Goal: Entertainment & Leisure: Consume media (video, audio)

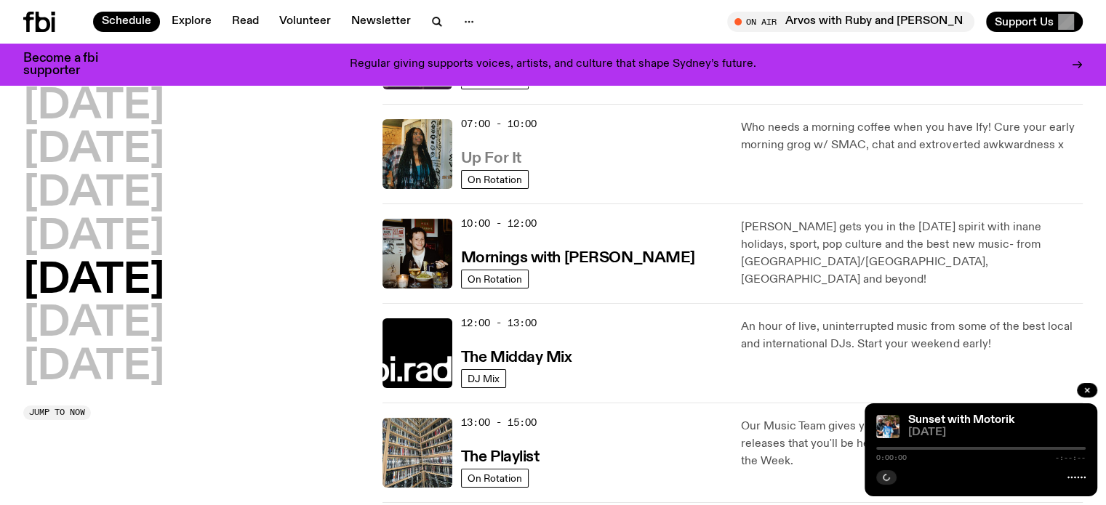
scroll to position [427, 0]
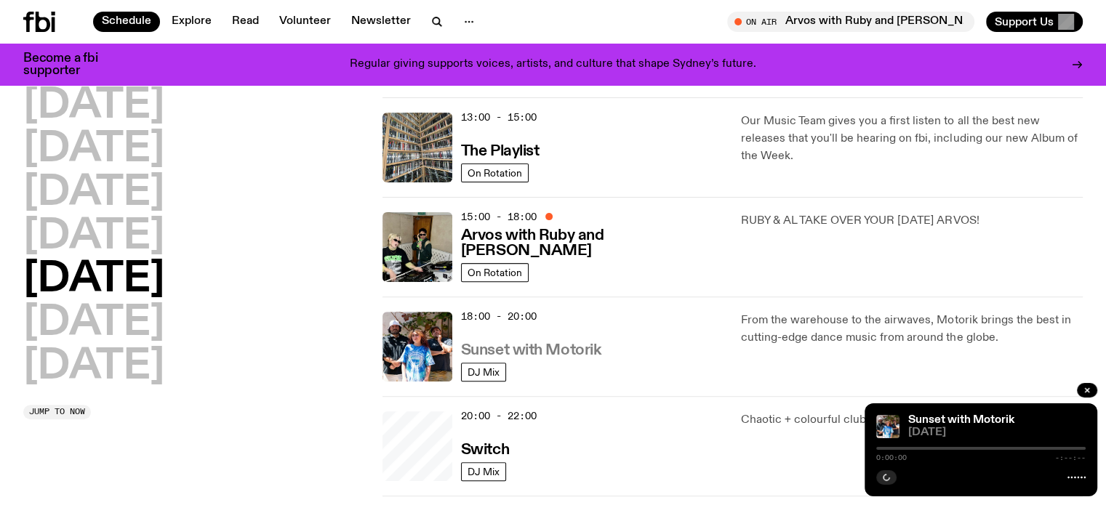
click at [517, 346] on h3 "Sunset with Motorik" at bounding box center [531, 350] width 140 height 15
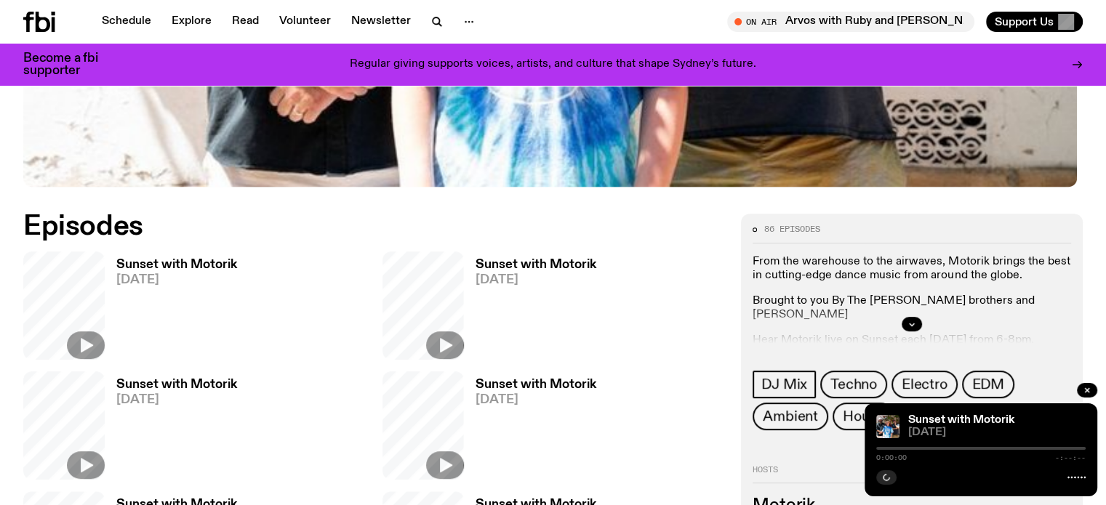
scroll to position [647, 0]
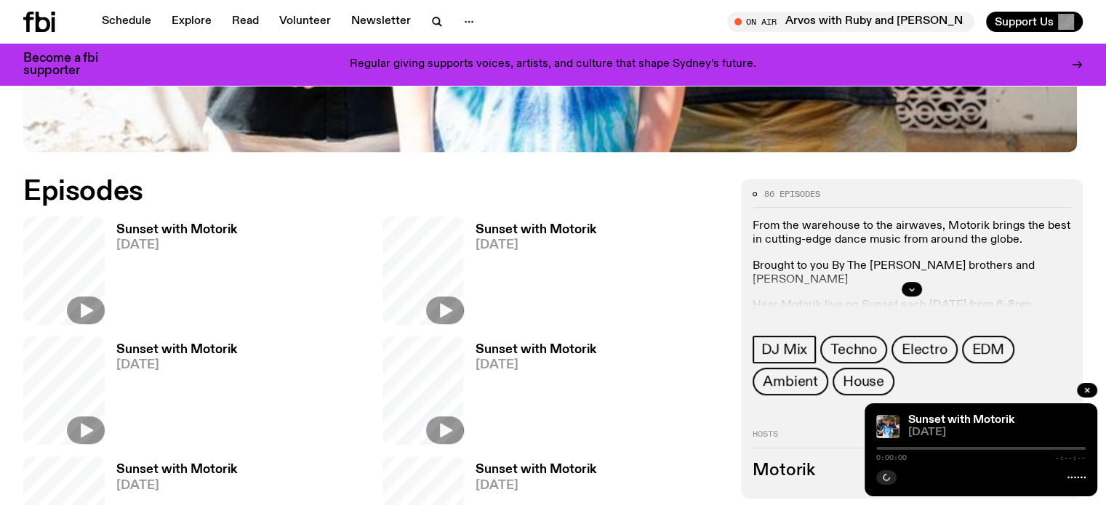
click at [125, 241] on span "[DATE]" at bounding box center [176, 245] width 121 height 12
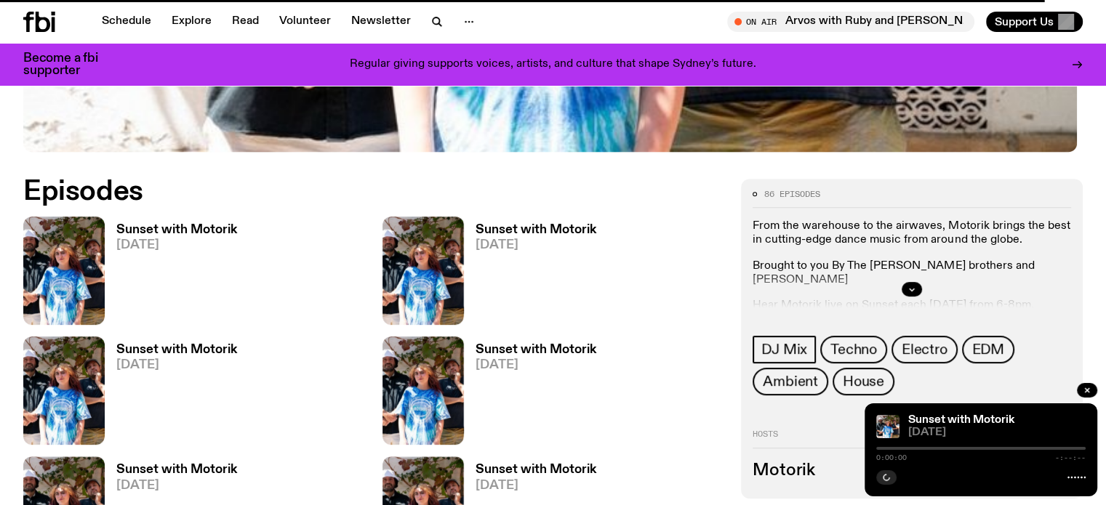
click at [143, 225] on h3 "Sunset with Motorik" at bounding box center [176, 230] width 121 height 12
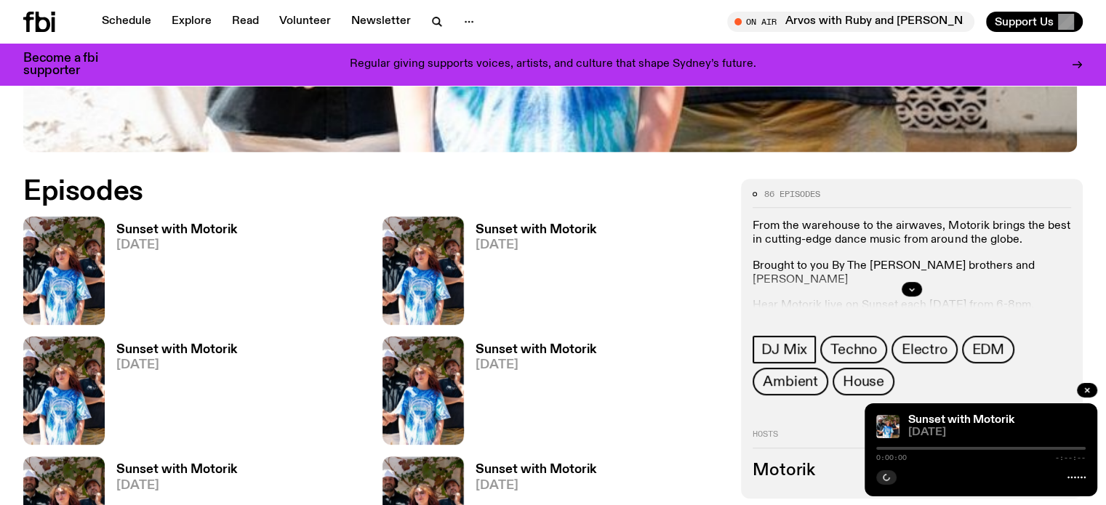
click at [110, 238] on link "Sunset with Motorik 15.08.25" at bounding box center [171, 274] width 132 height 101
click at [196, 226] on h3 "Sunset with Motorik" at bounding box center [176, 230] width 121 height 12
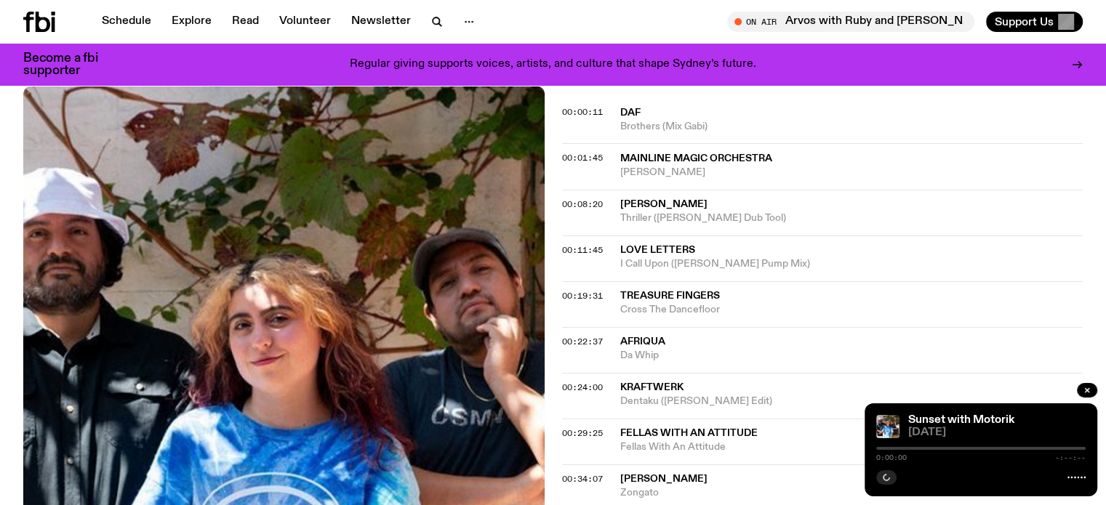
scroll to position [576, 0]
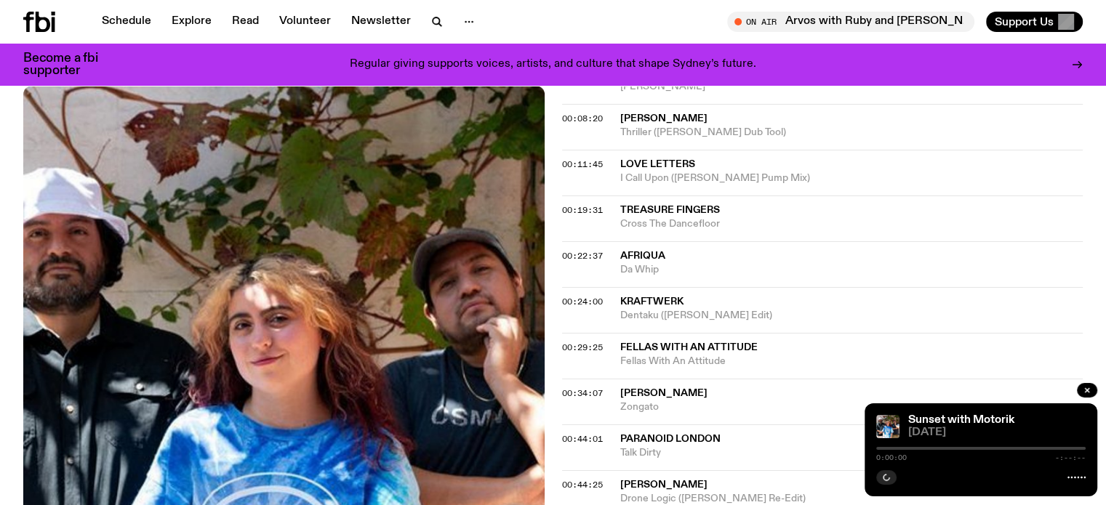
click at [648, 343] on span "Fellas WIth An Attitude" at bounding box center [688, 347] width 137 height 10
click at [701, 348] on span "Fellas WIth An Attitude" at bounding box center [688, 347] width 137 height 10
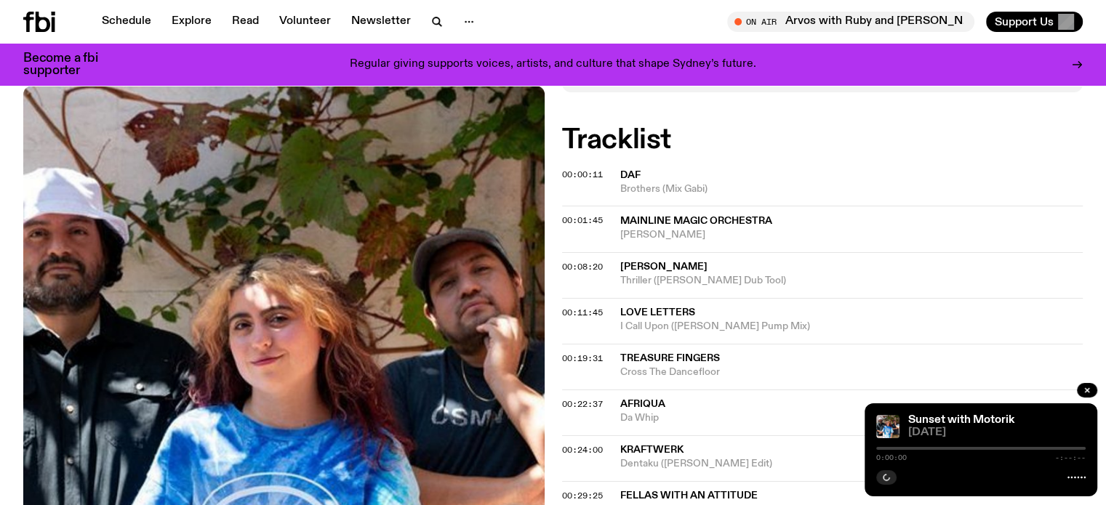
scroll to position [430, 0]
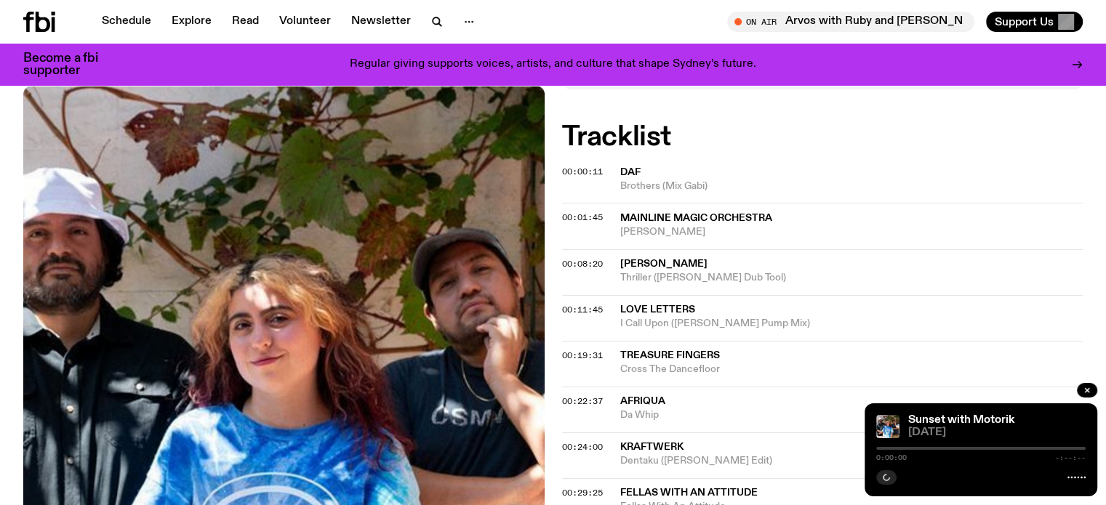
click at [742, 177] on span "DAF" at bounding box center [851, 173] width 463 height 14
click at [587, 177] on span "00:00:11" at bounding box center [582, 172] width 41 height 12
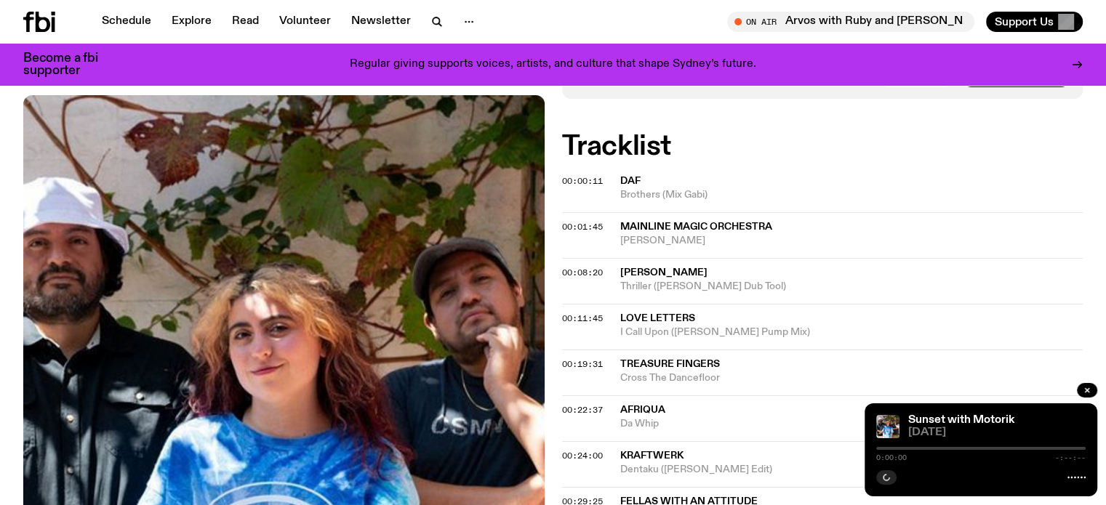
scroll to position [430, 0]
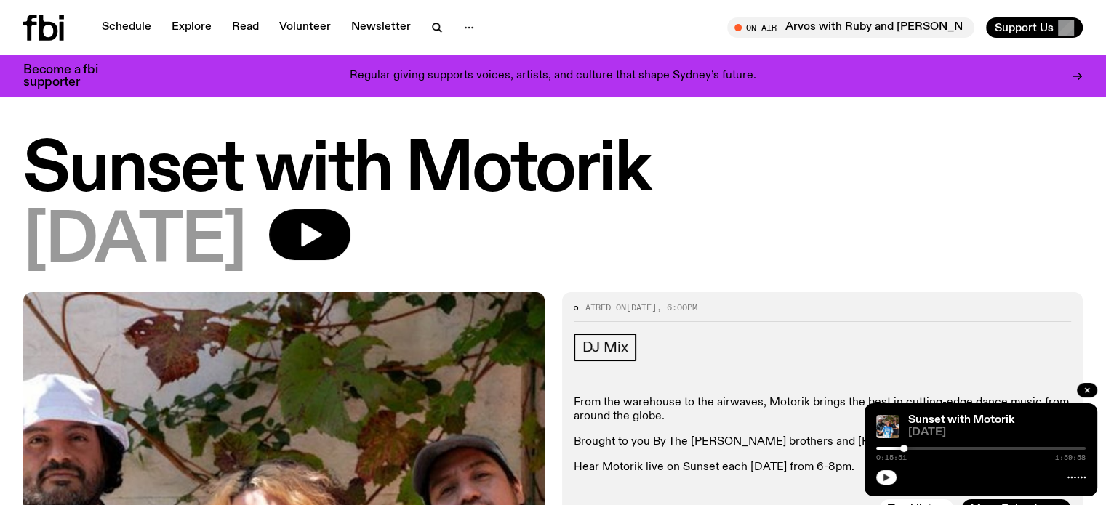
click at [887, 476] on icon "button" at bounding box center [886, 477] width 9 height 9
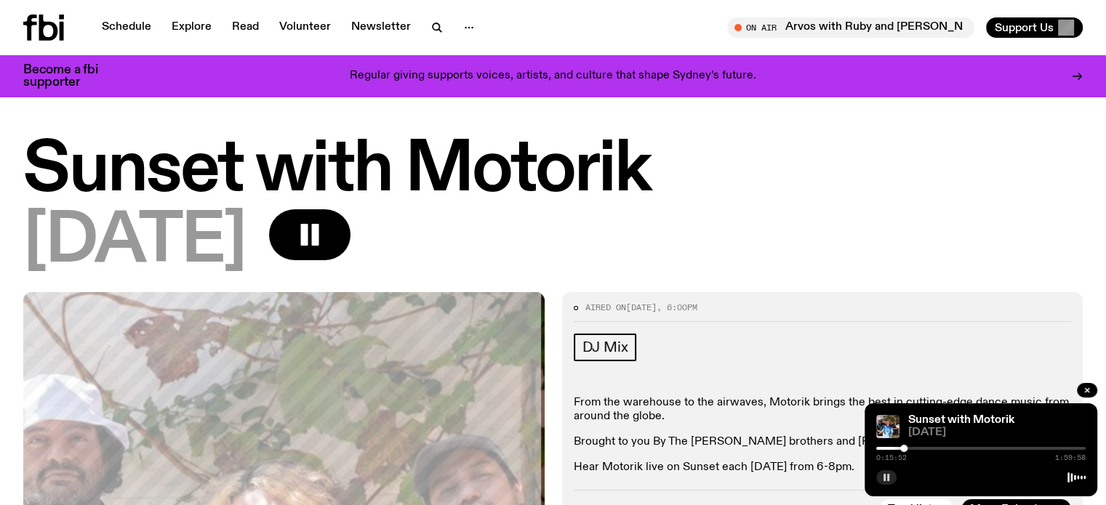
click at [887, 476] on rect "button" at bounding box center [888, 477] width 2 height 7
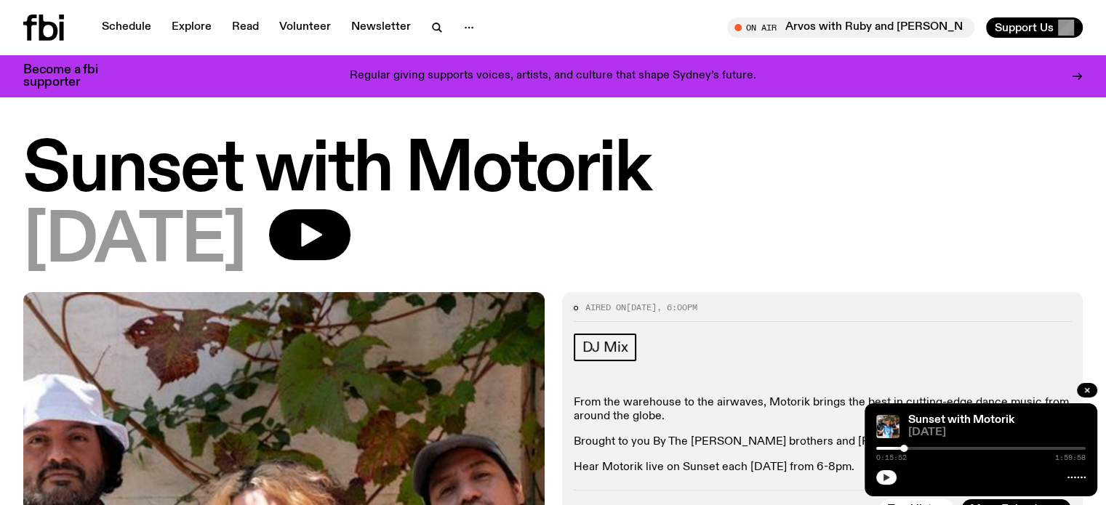
click at [881, 475] on button "button" at bounding box center [886, 477] width 20 height 15
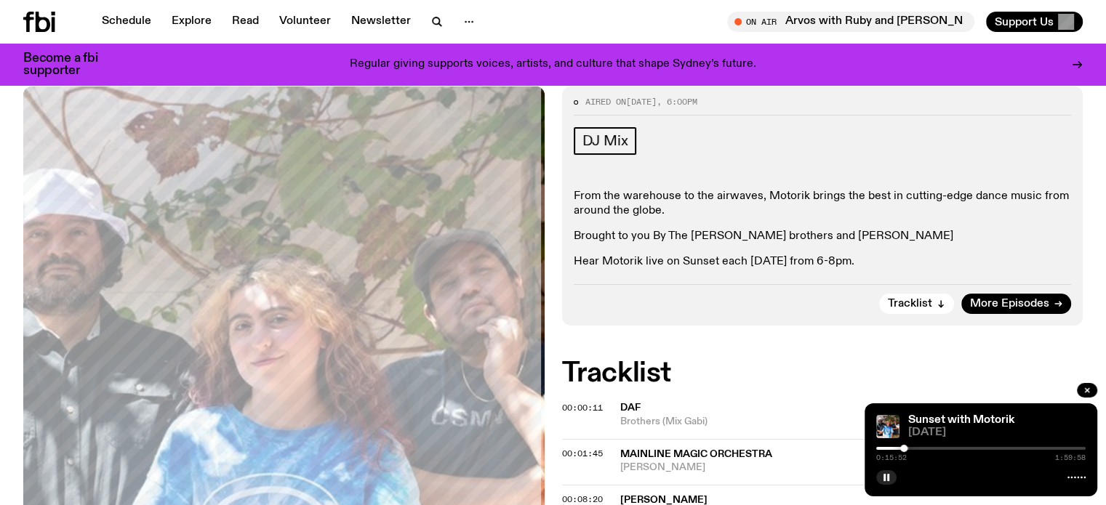
scroll to position [213, 0]
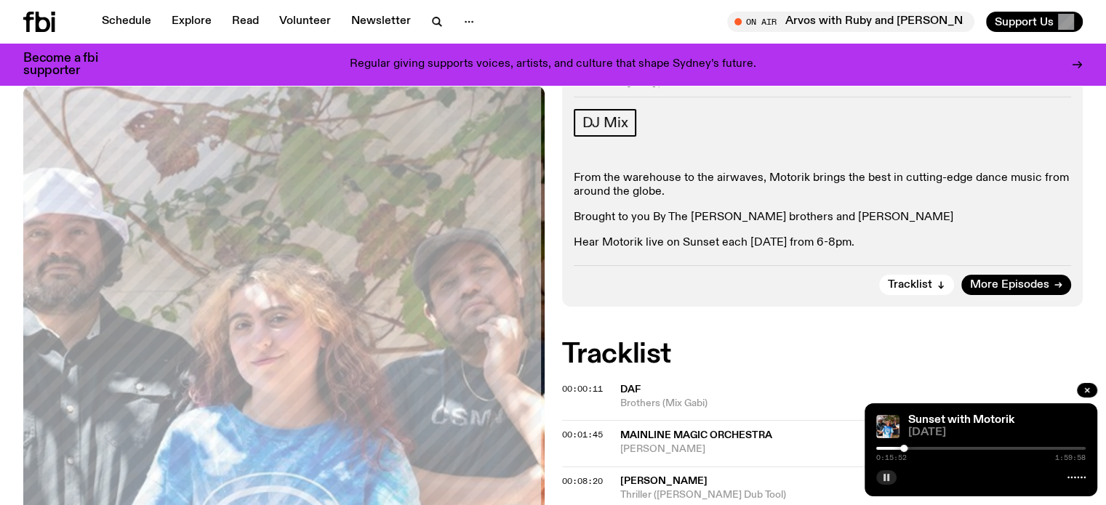
click at [886, 479] on icon "button" at bounding box center [886, 477] width 9 height 9
click at [884, 479] on icon "button" at bounding box center [886, 477] width 7 height 7
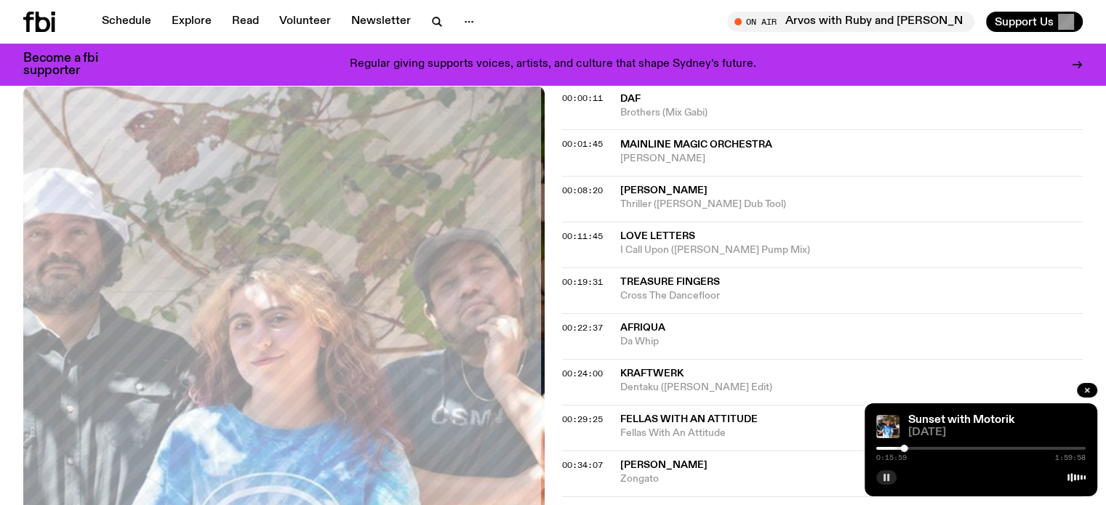
scroll to position [576, 0]
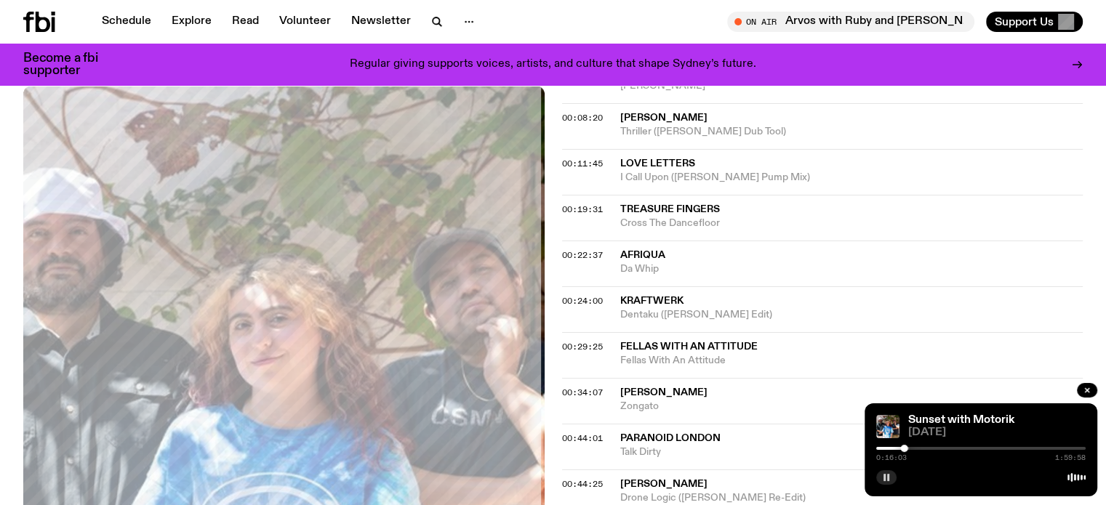
click at [913, 447] on div at bounding box center [980, 448] width 209 height 3
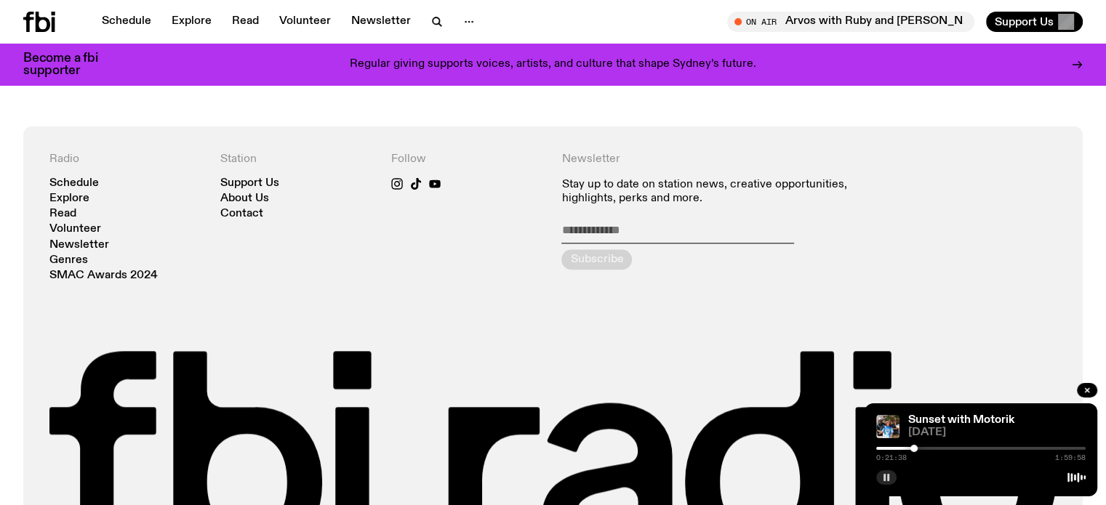
scroll to position [1812, 0]
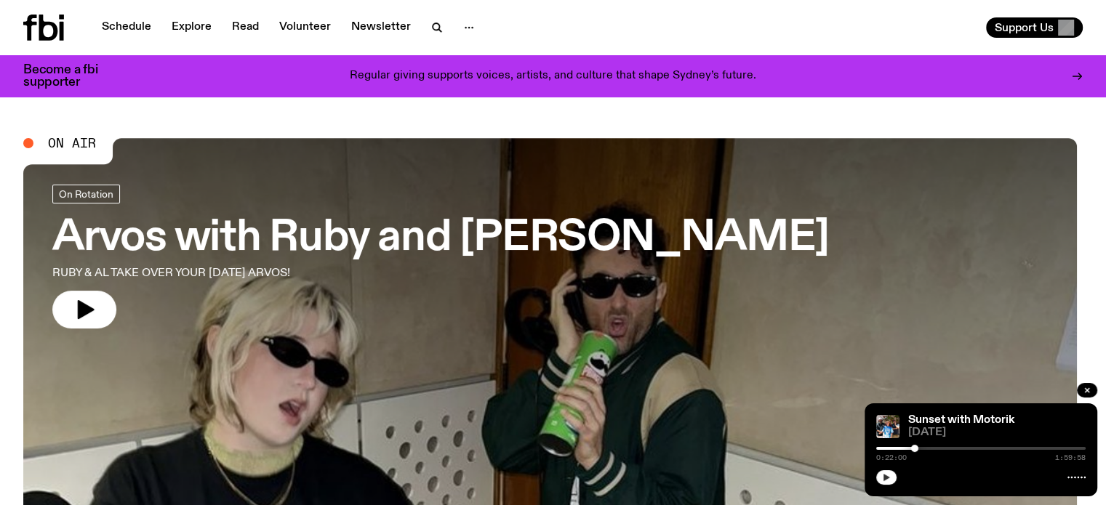
click at [887, 480] on icon "button" at bounding box center [886, 477] width 9 height 9
click at [886, 474] on icon "button" at bounding box center [886, 477] width 9 height 9
click at [887, 474] on icon "button" at bounding box center [886, 477] width 9 height 9
click at [925, 448] on div at bounding box center [832, 448] width 209 height 3
click at [926, 448] on div at bounding box center [924, 448] width 7 height 7
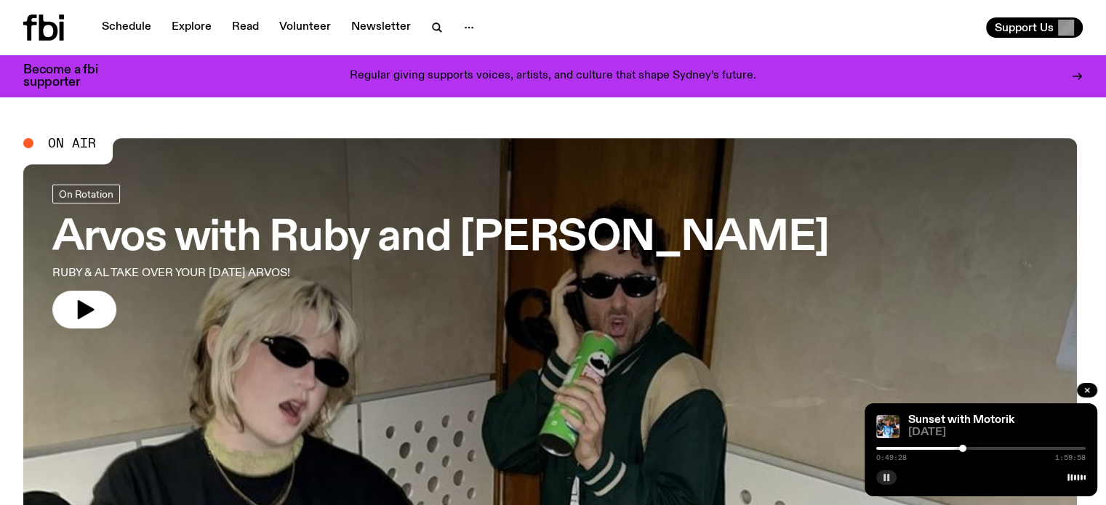
click at [925, 412] on div "Sunset with Motorik 15.08.25 0:49:28 1:59:58" at bounding box center [980, 449] width 233 height 93
click at [925, 427] on span "[DATE]" at bounding box center [996, 432] width 177 height 11
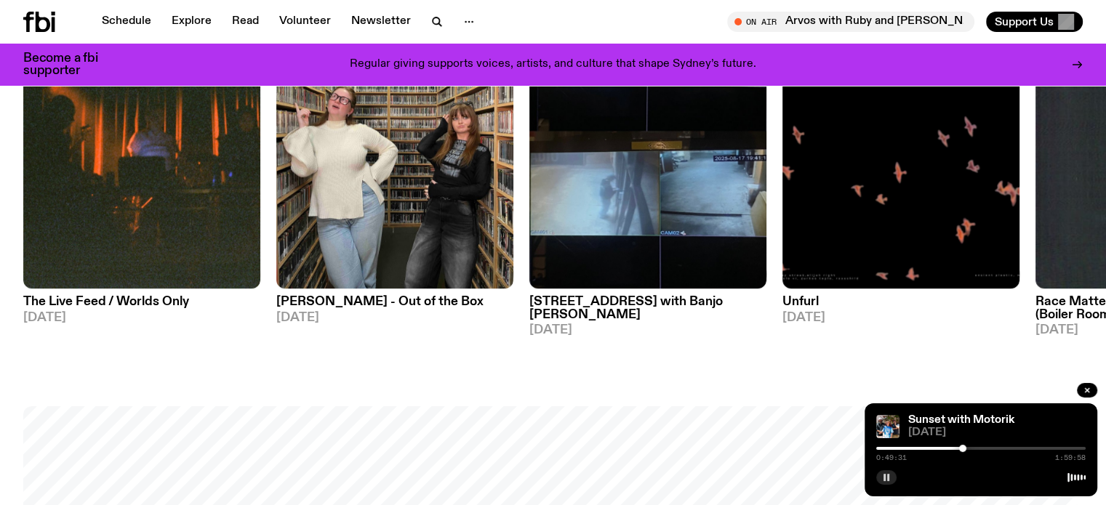
scroll to position [1372, 0]
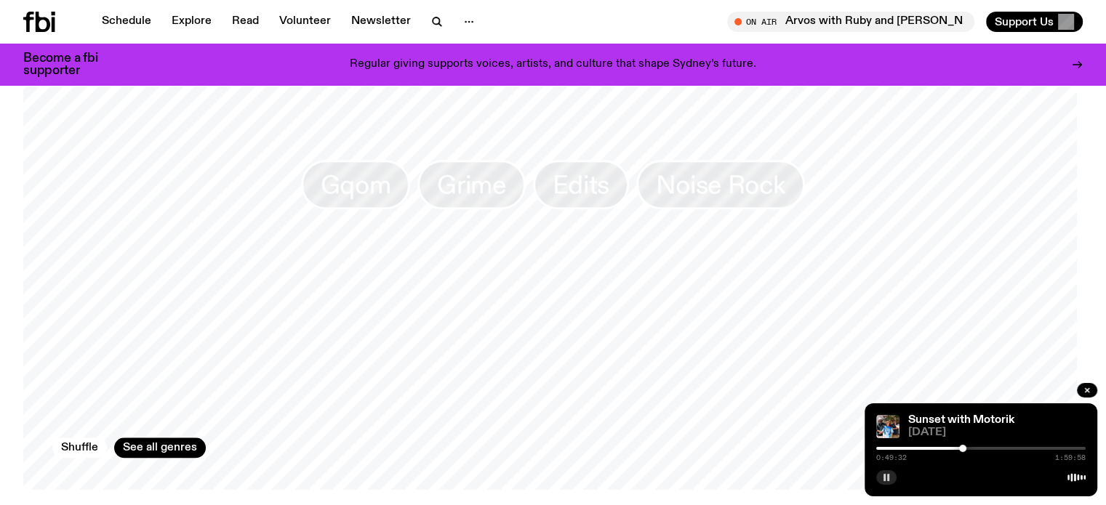
click at [951, 475] on div at bounding box center [980, 475] width 209 height 17
click at [997, 434] on span "[DATE]" at bounding box center [996, 432] width 177 height 11
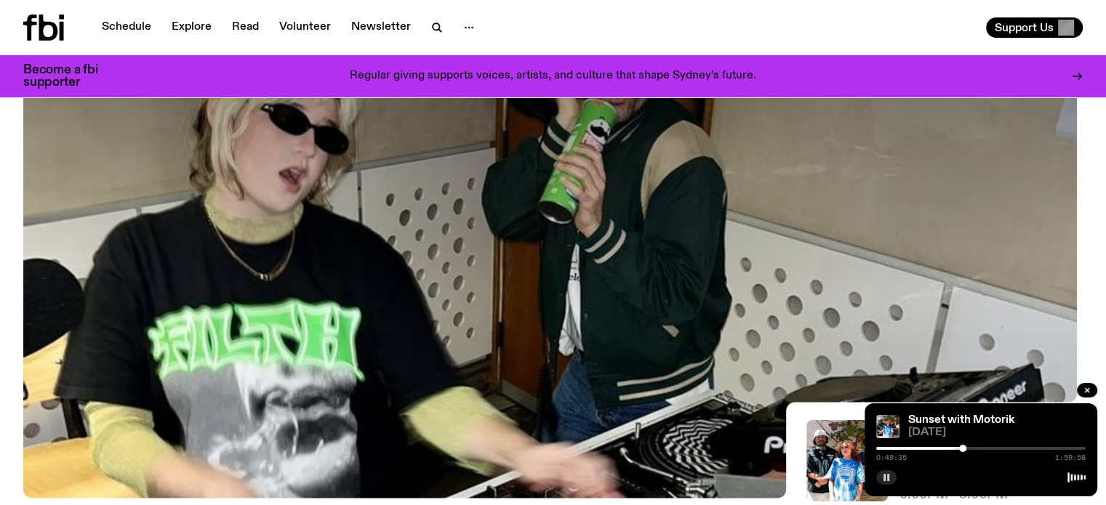
scroll to position [0, 0]
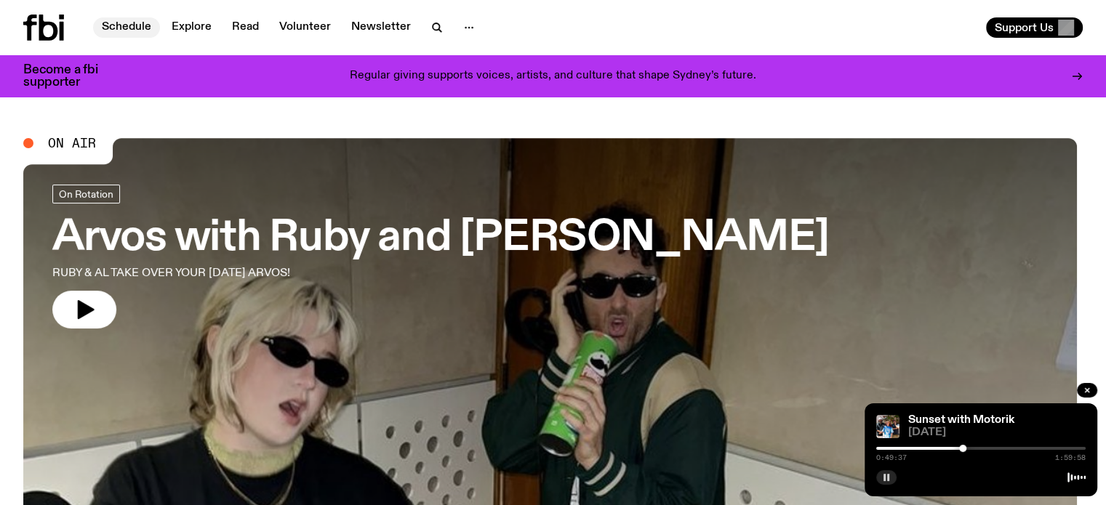
click at [111, 32] on link "Schedule" at bounding box center [126, 27] width 67 height 20
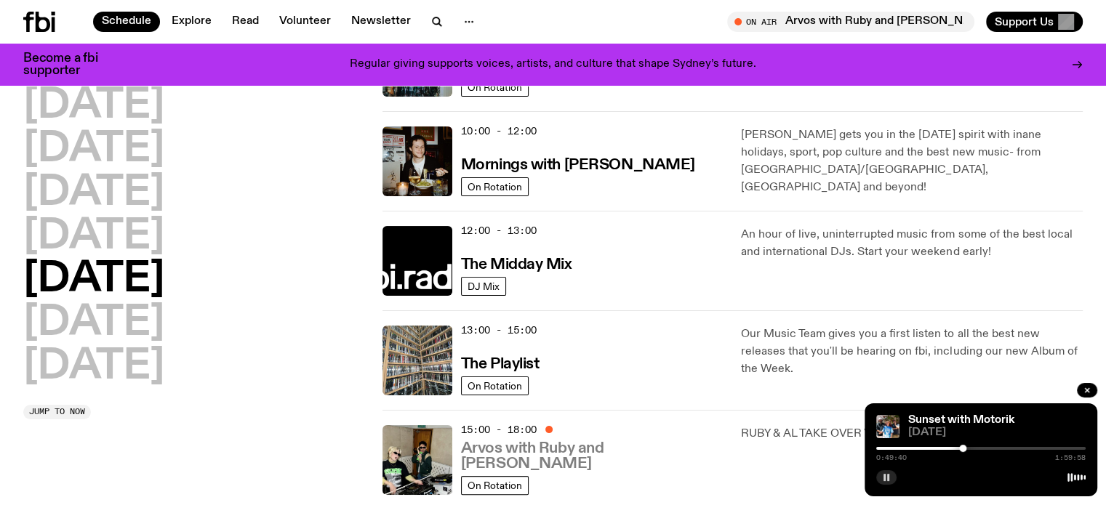
scroll to position [360, 0]
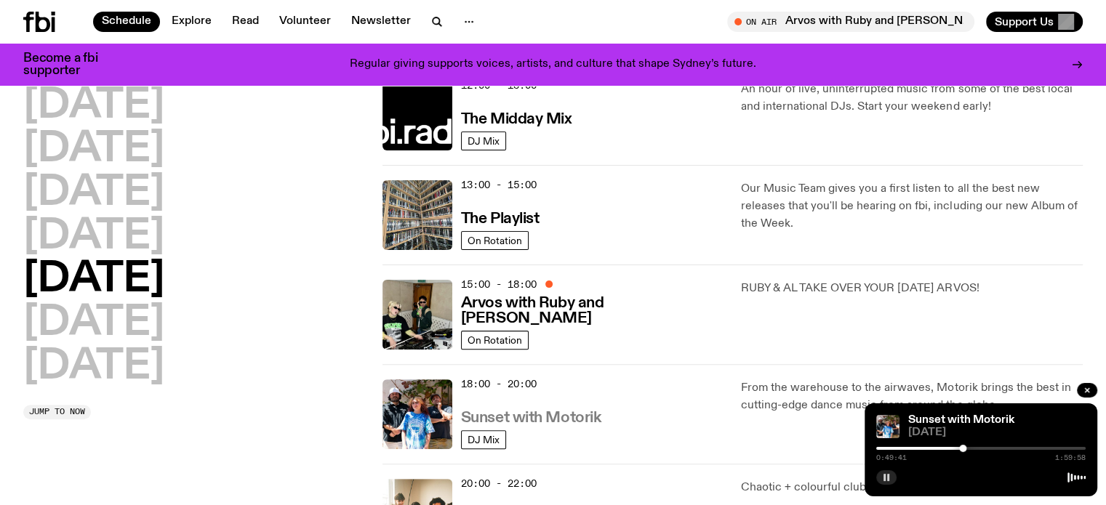
click at [509, 412] on h3 "Sunset with Motorik" at bounding box center [531, 418] width 140 height 15
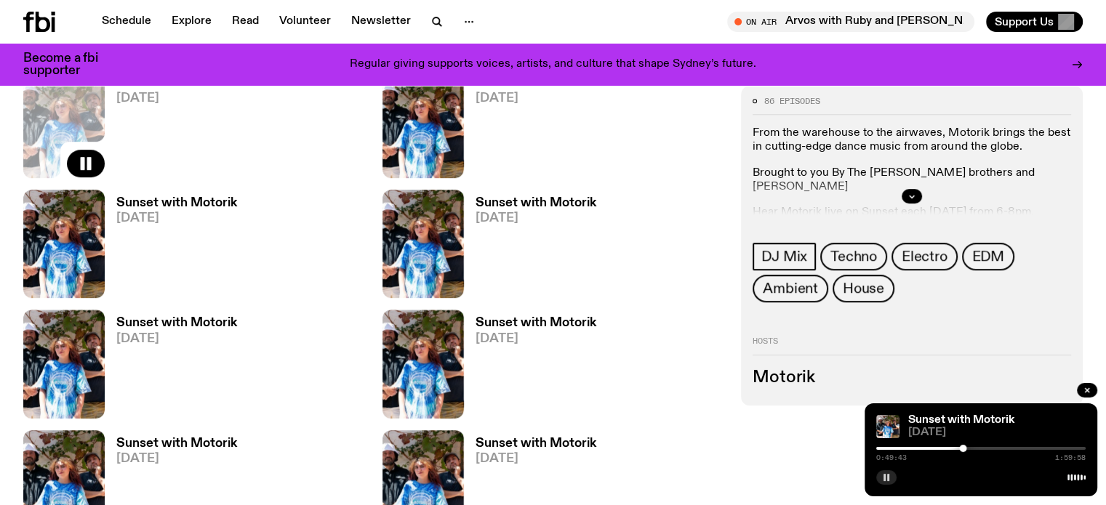
scroll to position [717, 0]
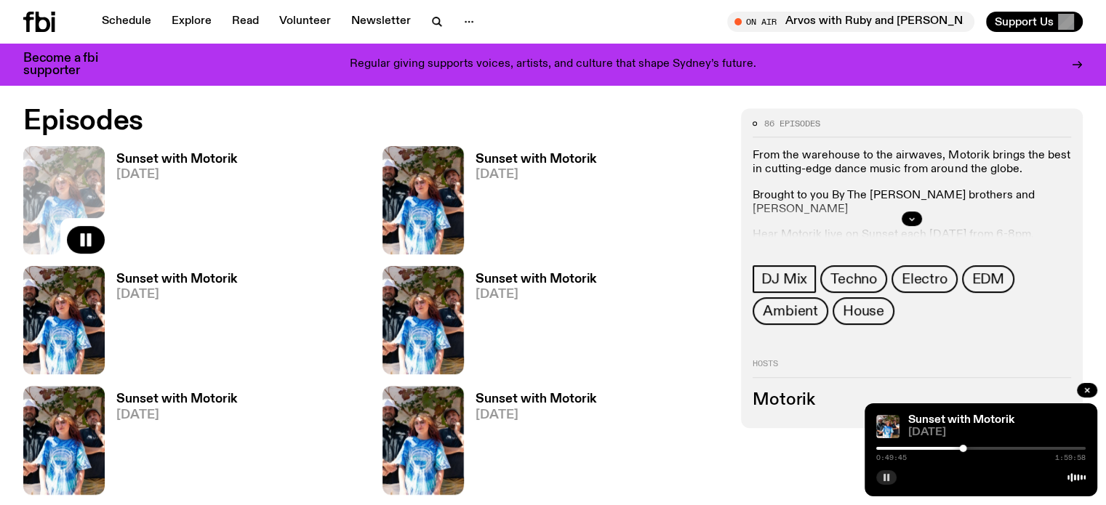
click at [168, 169] on span "[DATE]" at bounding box center [176, 175] width 121 height 12
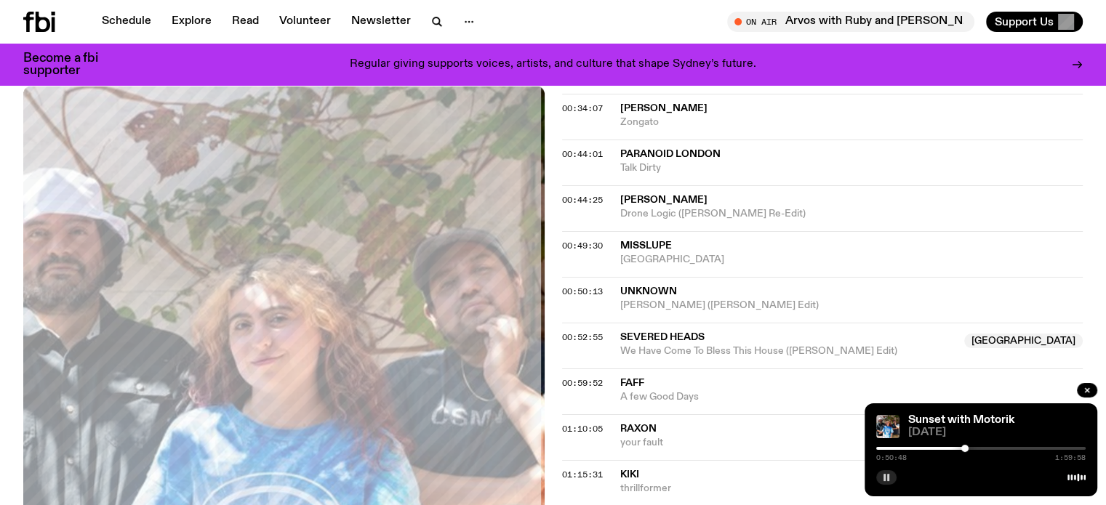
scroll to position [863, 0]
click at [980, 449] on div at bounding box center [980, 448] width 209 height 3
click at [983, 451] on div at bounding box center [980, 448] width 7 height 7
click at [986, 451] on div at bounding box center [982, 448] width 7 height 7
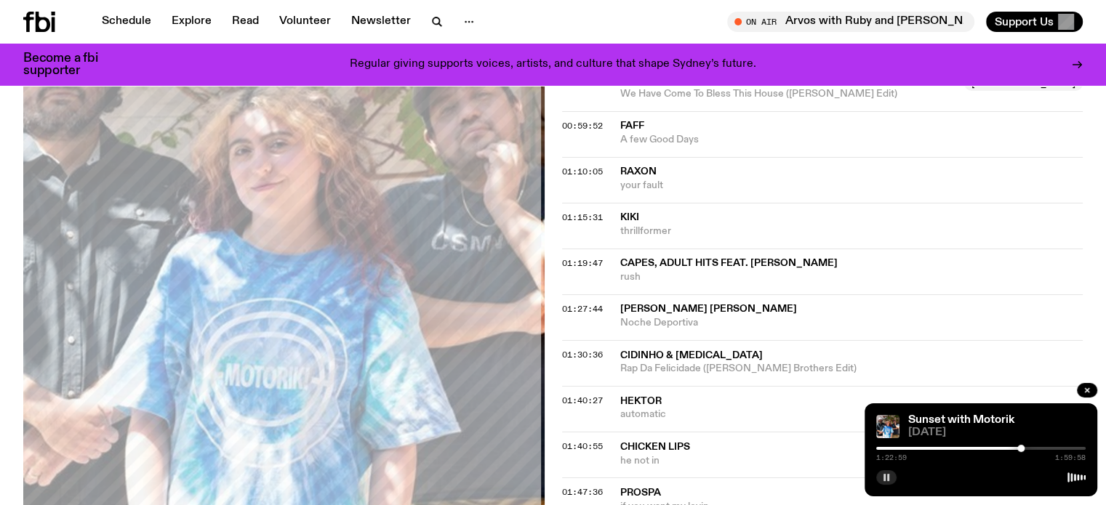
scroll to position [1081, 0]
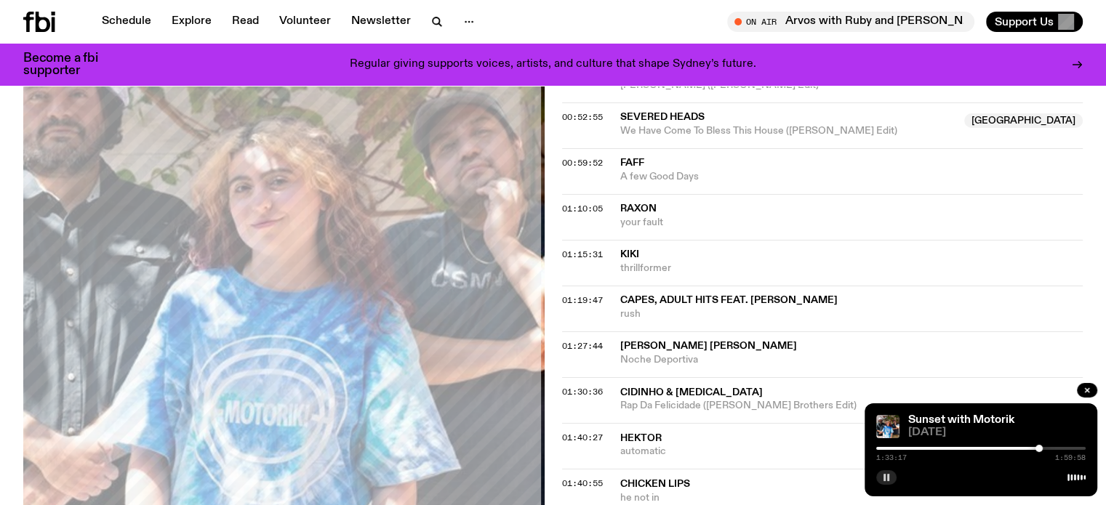
click at [755, 341] on span "Fabio Me Llaman Soltero" at bounding box center [708, 346] width 177 height 10
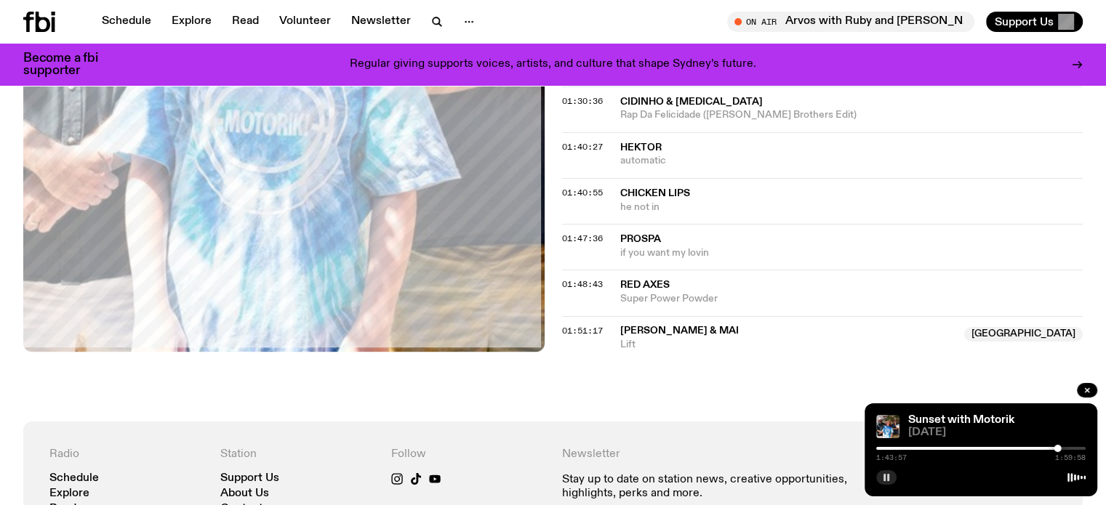
scroll to position [1299, 0]
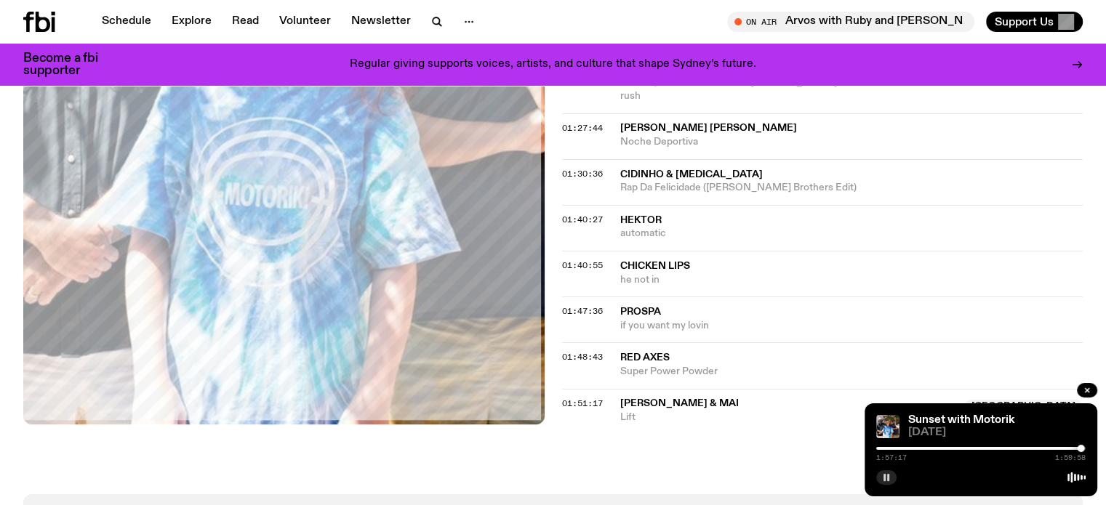
click at [672, 398] on span "Mclean & Mai" at bounding box center [679, 403] width 118 height 10
click at [884, 480] on rect "button" at bounding box center [884, 477] width 2 height 7
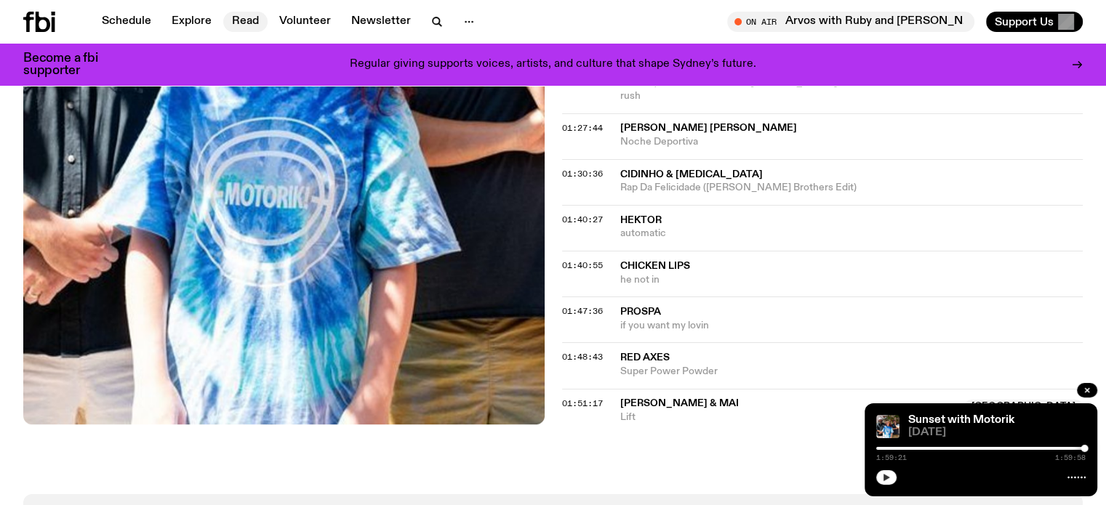
scroll to position [1081, 0]
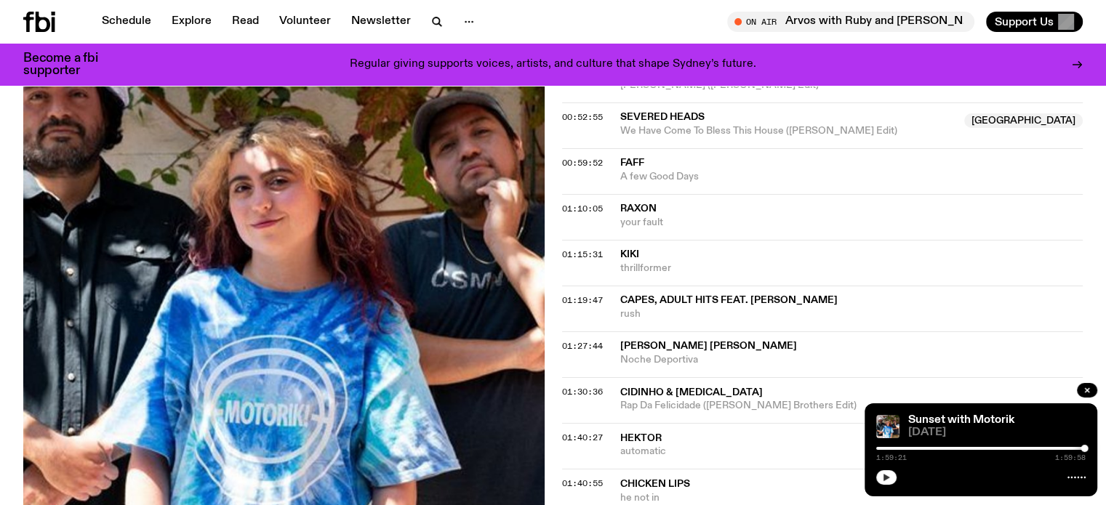
click at [35, 23] on icon at bounding box center [39, 22] width 32 height 20
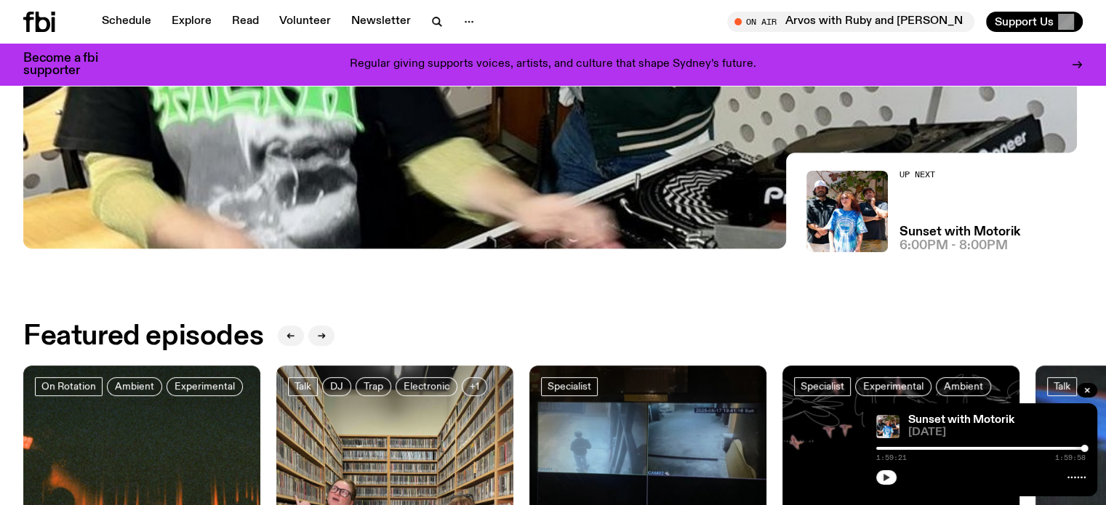
scroll to position [430, 0]
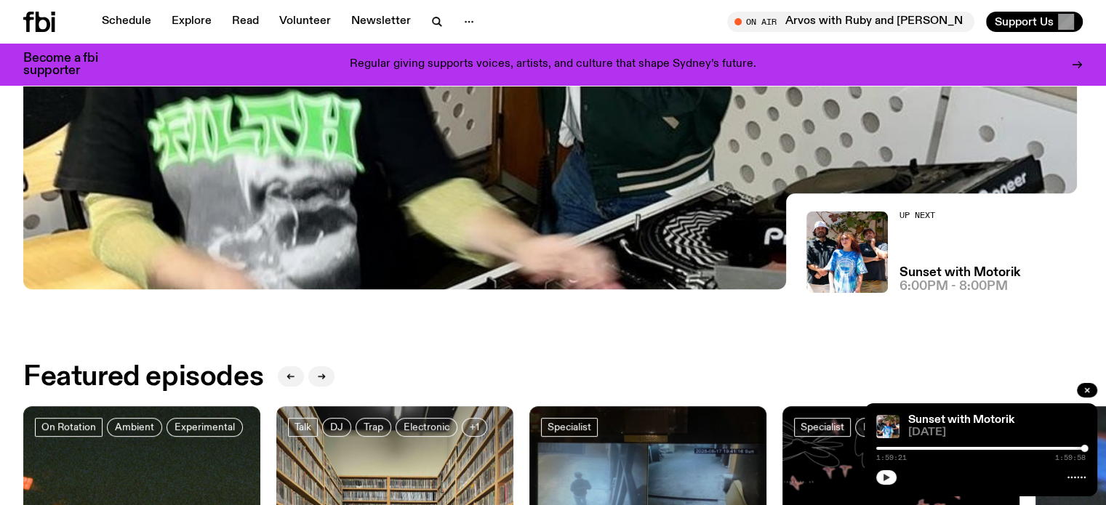
click at [915, 255] on div "Up Next Sunset with Motorik 6:00pm - 8:00pm" at bounding box center [959, 252] width 121 height 81
click at [916, 272] on h3 "Sunset with Motorik" at bounding box center [959, 273] width 121 height 12
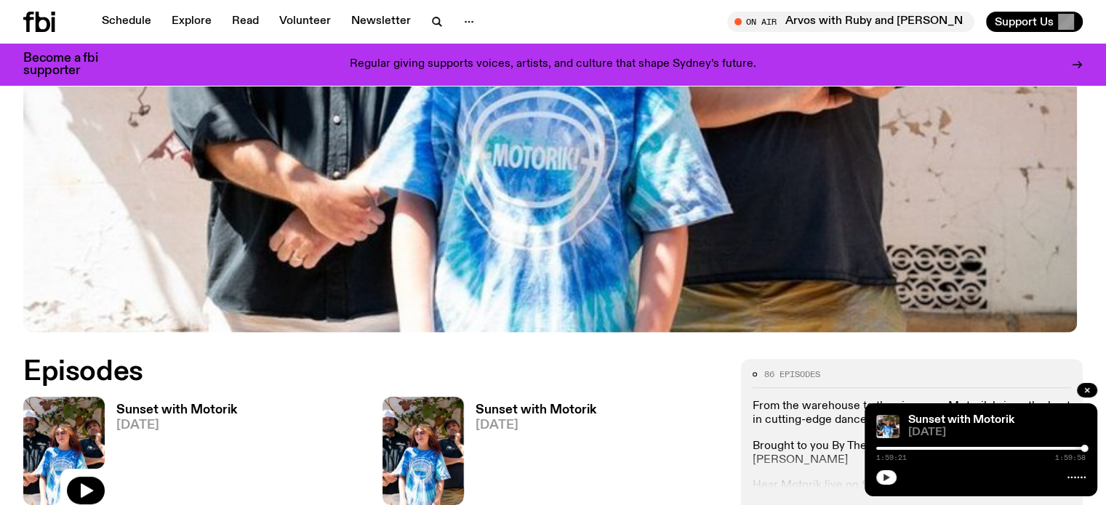
scroll to position [283, 0]
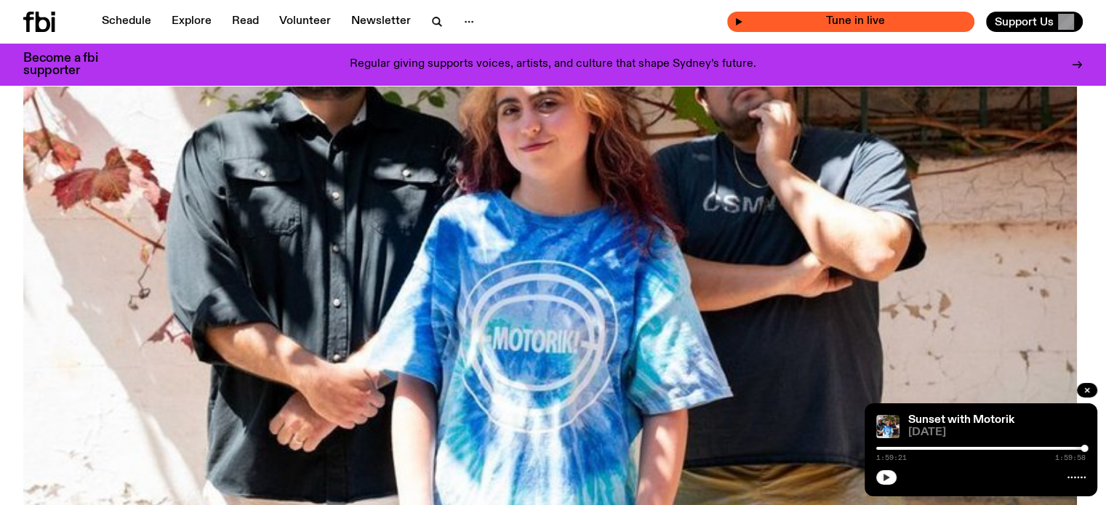
click at [831, 26] on span "Tune in live" at bounding box center [855, 21] width 224 height 11
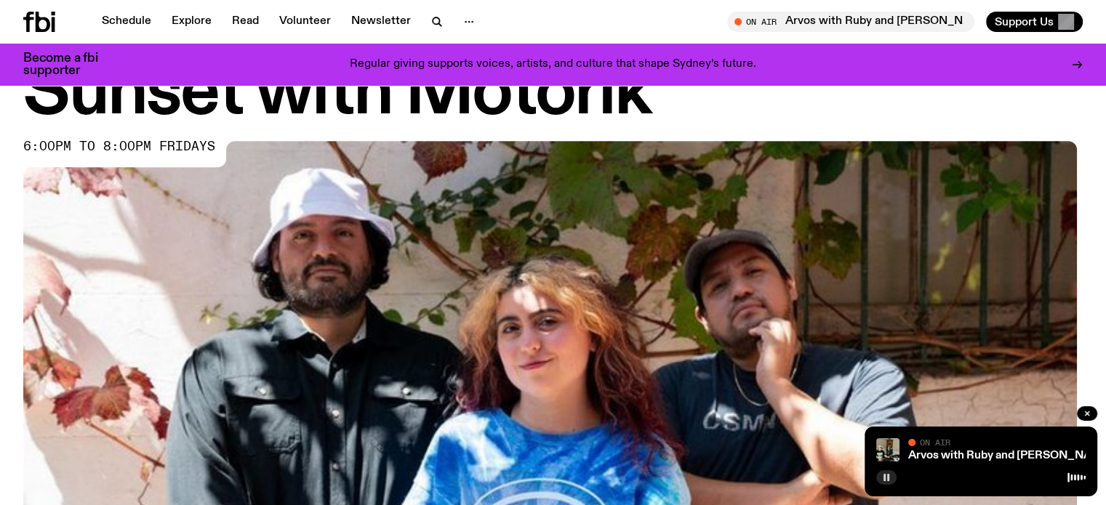
scroll to position [0, 0]
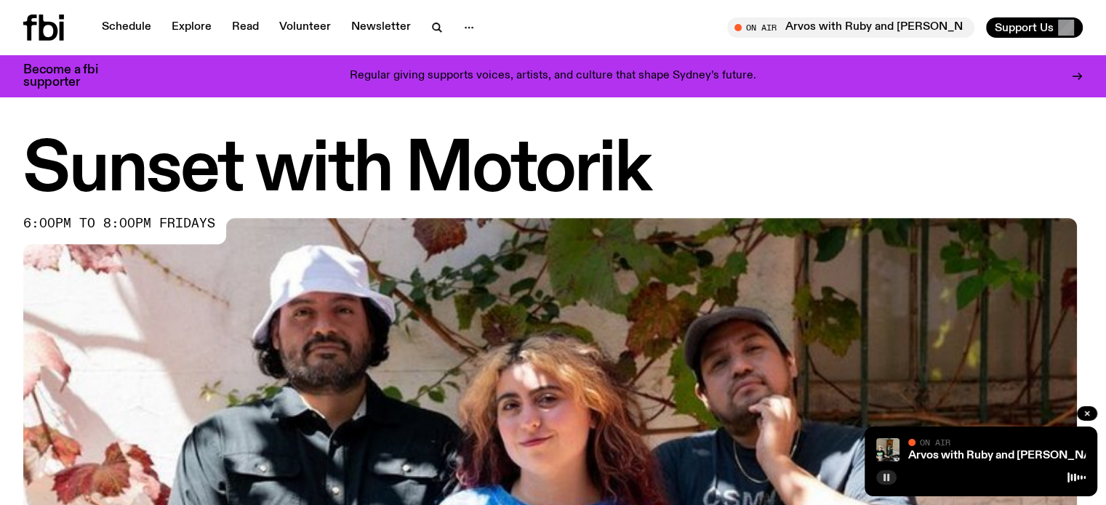
click at [55, 23] on icon at bounding box center [48, 28] width 19 height 26
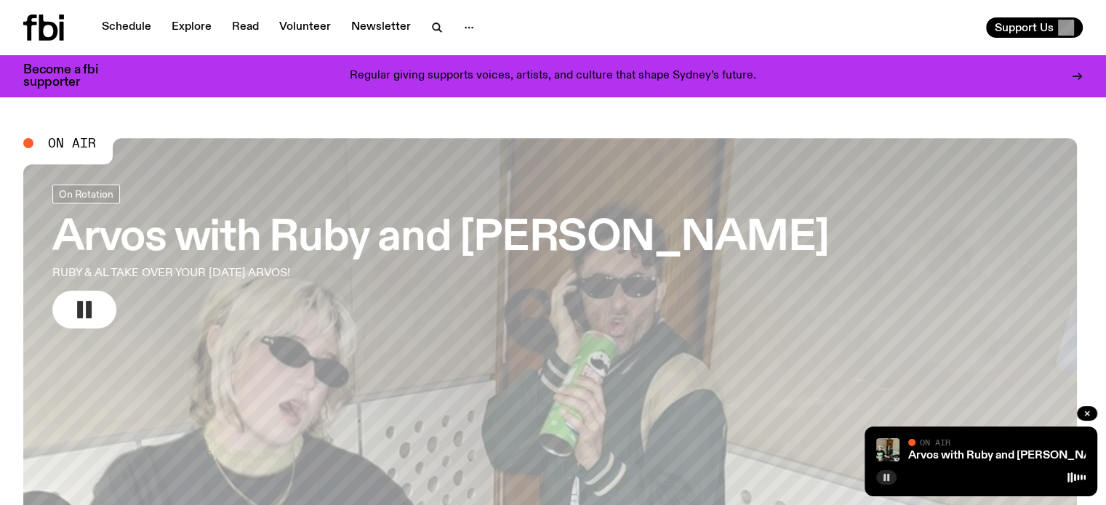
click at [96, 307] on icon "button" at bounding box center [84, 309] width 23 height 23
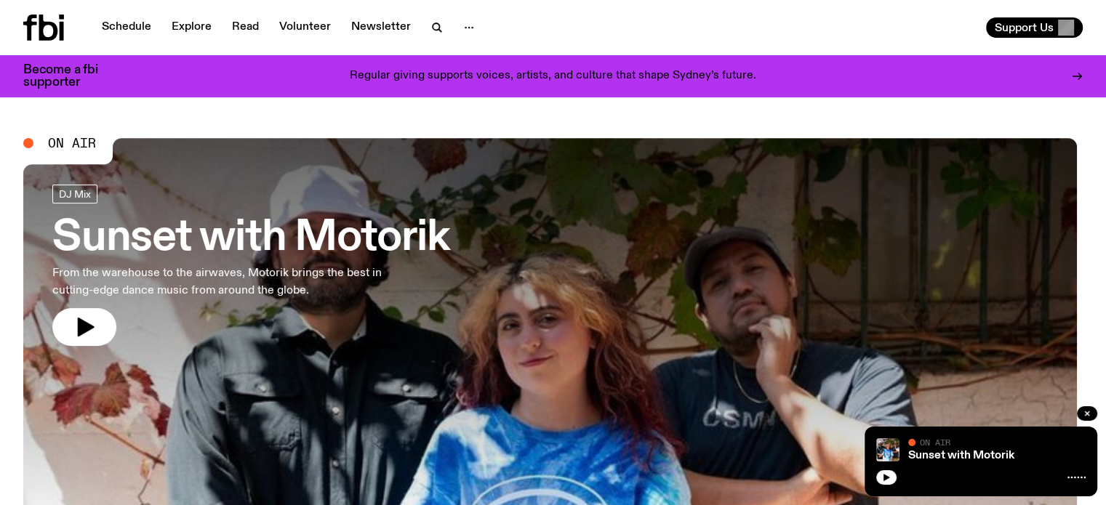
click at [92, 331] on icon "button" at bounding box center [84, 326] width 23 height 23
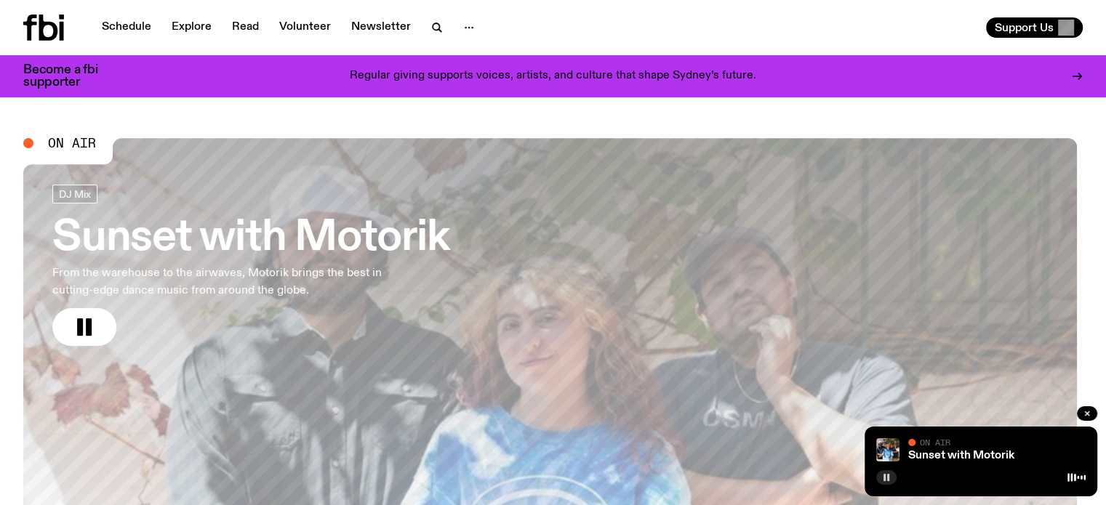
click at [884, 482] on button "button" at bounding box center [886, 477] width 20 height 15
